Goal: Transaction & Acquisition: Book appointment/travel/reservation

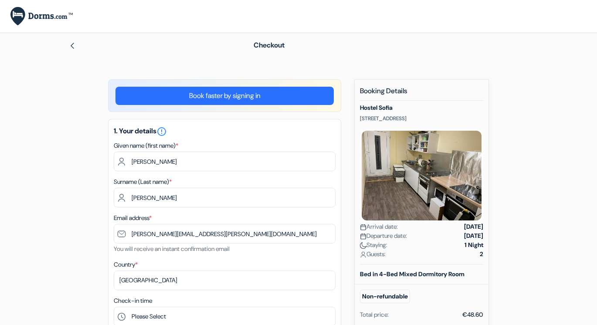
select select "fr"
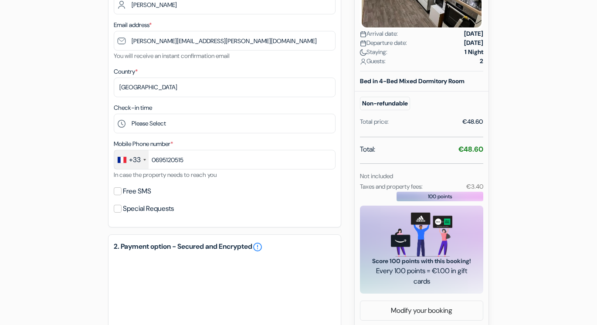
scroll to position [193, 0]
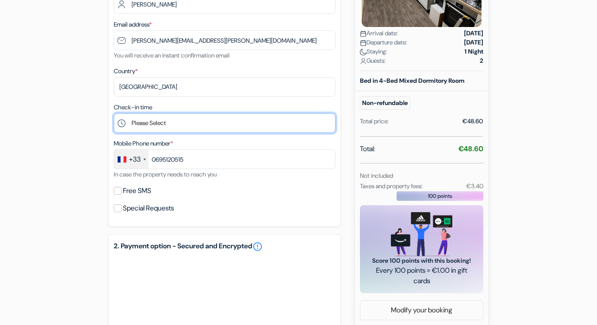
click at [201, 130] on select "Please Select 14:00 15:00 16:00 17:00 18:00 19:00 20:00 21:00 22:00 23:00 0:00" at bounding box center [225, 123] width 222 height 20
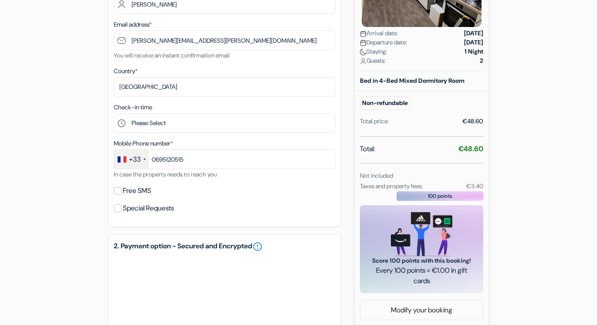
click at [74, 172] on div "add_box Hostel Sofia Holzschuherstraße 27 , Nürnberg, Germany Property Details …" at bounding box center [298, 250] width 497 height 728
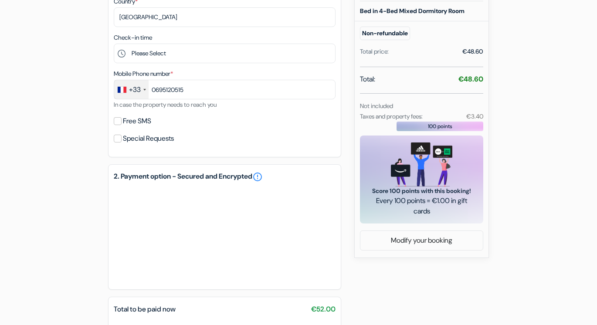
scroll to position [355, 0]
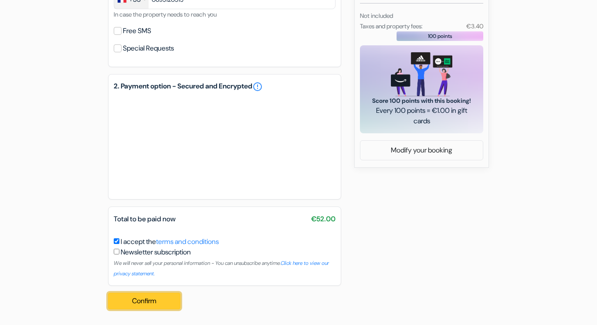
click at [159, 299] on button "Confirm Loading..." at bounding box center [144, 301] width 72 height 17
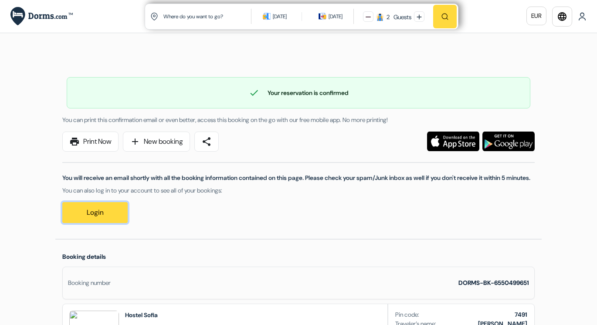
click at [108, 223] on link "Login" at bounding box center [94, 212] width 65 height 21
